Goal: Task Accomplishment & Management: Complete application form

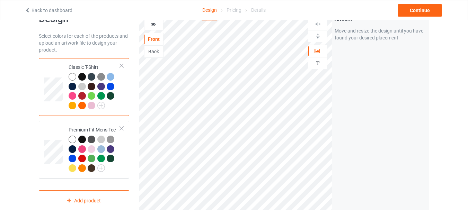
scroll to position [23, 0]
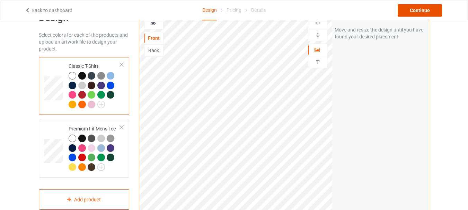
click at [421, 14] on div "Continue" at bounding box center [419, 10] width 44 height 12
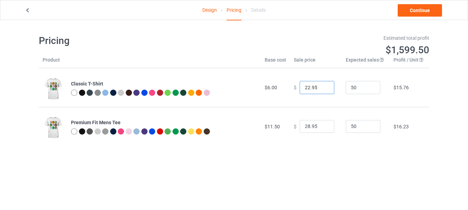
click at [309, 89] on input "22.95" at bounding box center [316, 87] width 35 height 13
click at [322, 89] on input "21.95" at bounding box center [316, 87] width 35 height 13
click at [322, 89] on input "20.95" at bounding box center [316, 87] width 35 height 13
type input "19.95"
click at [322, 89] on input "19.95" at bounding box center [316, 87] width 35 height 13
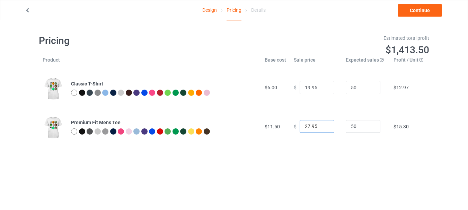
click at [321, 128] on input "27.95" at bounding box center [316, 126] width 35 height 13
click at [321, 128] on input "26.95" at bounding box center [316, 126] width 35 height 13
click at [321, 128] on input "25.95" at bounding box center [316, 126] width 35 height 13
click at [321, 128] on input "24.95" at bounding box center [316, 126] width 35 height 13
click at [321, 128] on input "23.95" at bounding box center [316, 126] width 35 height 13
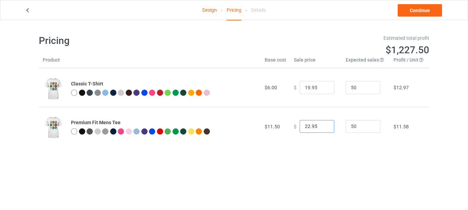
click at [321, 128] on input "22.95" at bounding box center [316, 126] width 35 height 13
click at [321, 128] on input "21.95" at bounding box center [316, 126] width 35 height 13
click at [321, 128] on input "20.95" at bounding box center [316, 126] width 35 height 13
click at [321, 128] on input "19.95" at bounding box center [316, 126] width 35 height 13
click at [328, 156] on div "Pricing Estimated total profit $1,041.50 Product Base cost Sale price Expected …" at bounding box center [234, 90] width 390 height 140
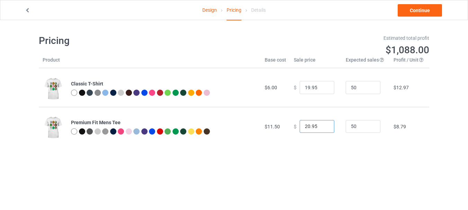
type input "20.95"
click at [321, 124] on input "20.95" at bounding box center [316, 126] width 35 height 13
click at [322, 144] on td "$ 20.95" at bounding box center [316, 126] width 52 height 39
click at [322, 89] on input "18.95" at bounding box center [316, 87] width 35 height 13
click at [322, 89] on input "17.95" at bounding box center [316, 87] width 35 height 13
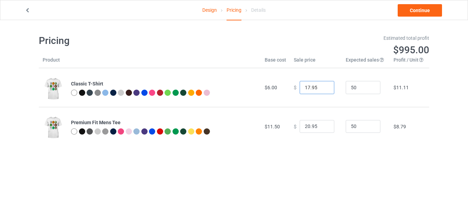
click at [322, 84] on input "17.95" at bounding box center [316, 87] width 35 height 13
type input "18.95"
click at [322, 86] on input "18.95" at bounding box center [316, 87] width 35 height 13
click at [317, 161] on body "Design Pricing Details Continue Pricing Estimated total profit $1,041.50 Produc…" at bounding box center [234, 125] width 468 height 210
click at [73, 93] on div at bounding box center [74, 93] width 6 height 6
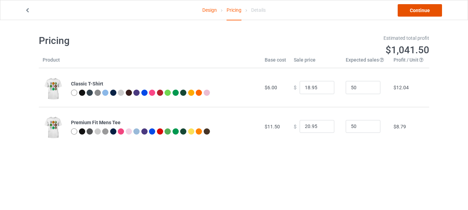
click at [433, 15] on link "Continue" at bounding box center [419, 10] width 44 height 12
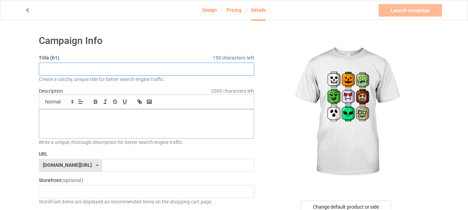
paste input "[DATE] Building Brick Head Pumpkin Ghost Zombie Boys T-Shirt"
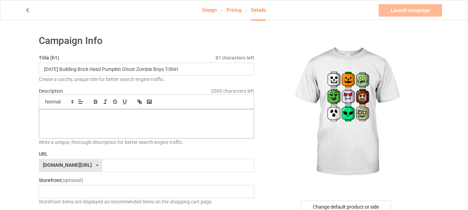
click at [271, 74] on div at bounding box center [346, 113] width 165 height 156
click at [170, 72] on input "[DATE] Building Brick Head Pumpkin Ghost Zombie Boys T-Shirt" at bounding box center [146, 69] width 215 height 13
type input "[DATE] Building Brick Head Pumpkin Ghost Zombie T-Shirt"
click at [174, 79] on div "Create a catchy, unique title for better search engine traffic." at bounding box center [146, 79] width 215 height 7
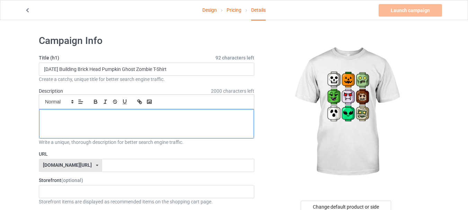
click at [154, 120] on div at bounding box center [146, 123] width 215 height 29
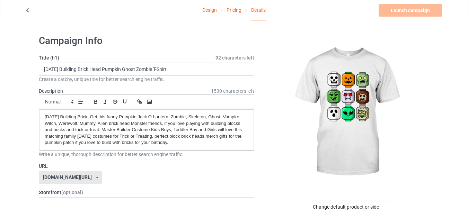
click at [297, 130] on img at bounding box center [346, 113] width 125 height 156
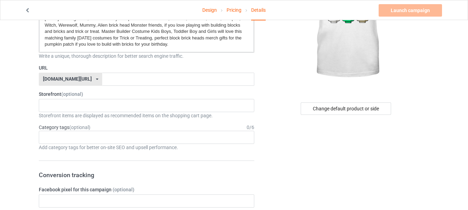
scroll to position [100, 0]
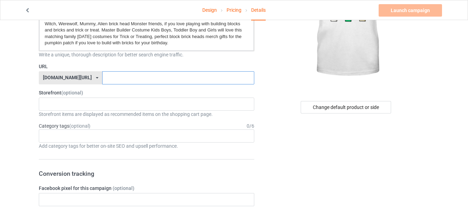
click at [166, 81] on input "text" at bounding box center [178, 77] width 152 height 13
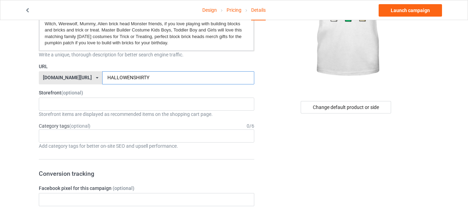
type input "HALLOWENSHIRTY"
click at [166, 89] on label "Storefront (optional)" at bounding box center [146, 92] width 215 height 7
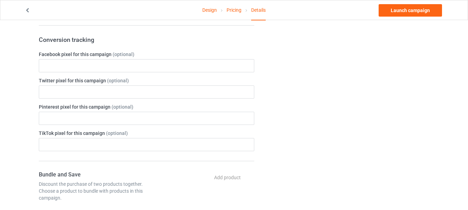
scroll to position [238, 0]
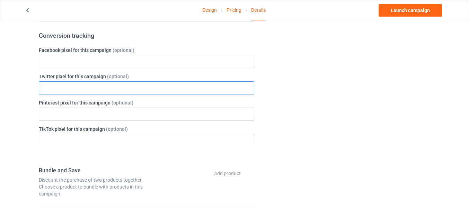
click at [101, 87] on input "text" at bounding box center [146, 87] width 215 height 13
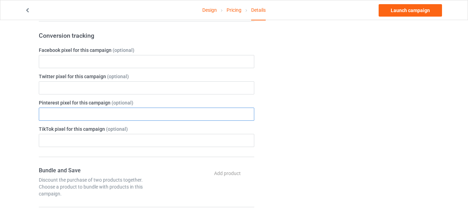
click at [106, 109] on input "text" at bounding box center [146, 114] width 215 height 13
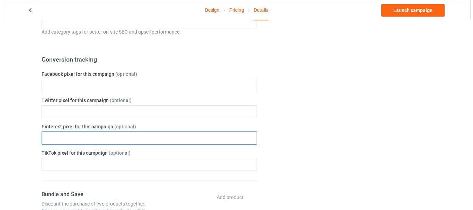
scroll to position [0, 0]
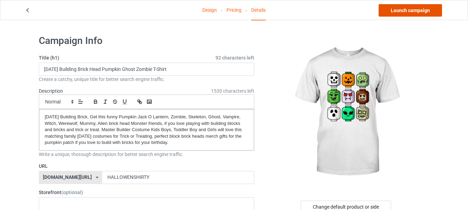
click at [416, 6] on link "Launch campaign" at bounding box center [409, 10] width 63 height 12
